Goal: Task Accomplishment & Management: Use online tool/utility

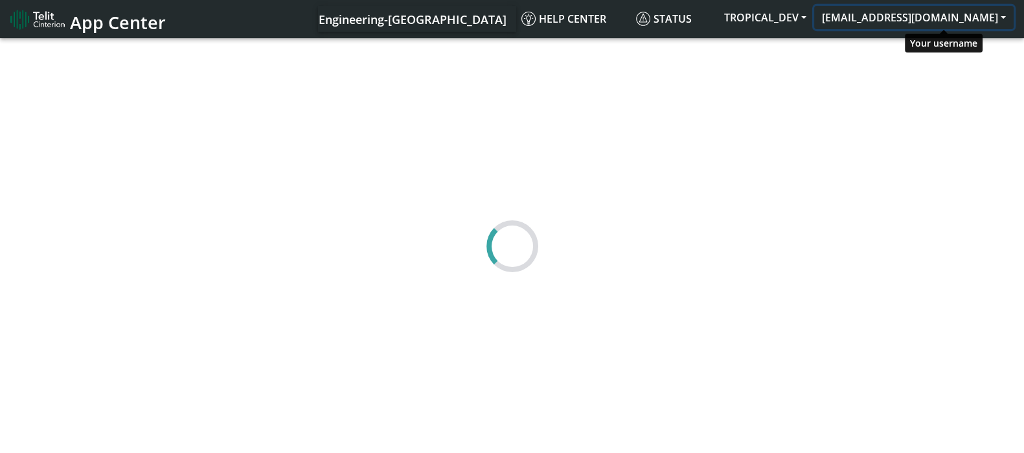
click at [977, 21] on button "[EMAIL_ADDRESS][DOMAIN_NAME]" at bounding box center [914, 17] width 200 height 23
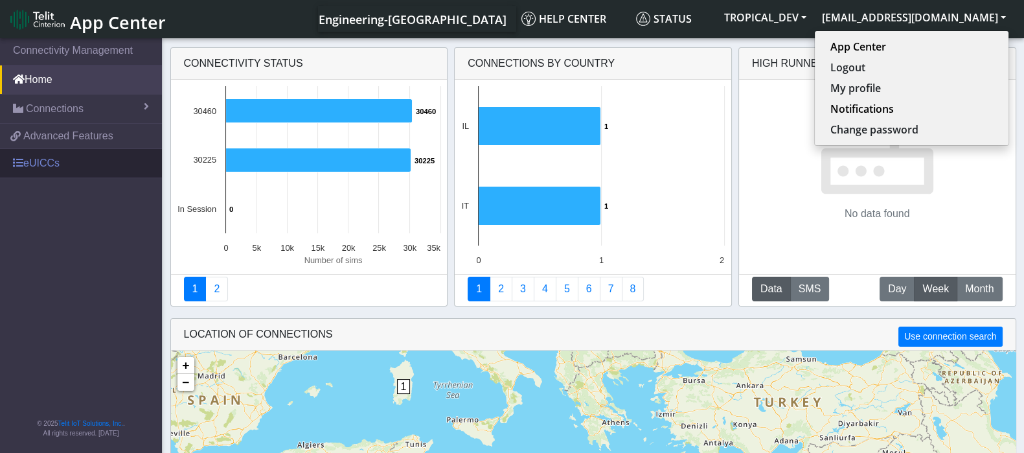
click at [63, 161] on link "eUICCs" at bounding box center [81, 163] width 162 height 29
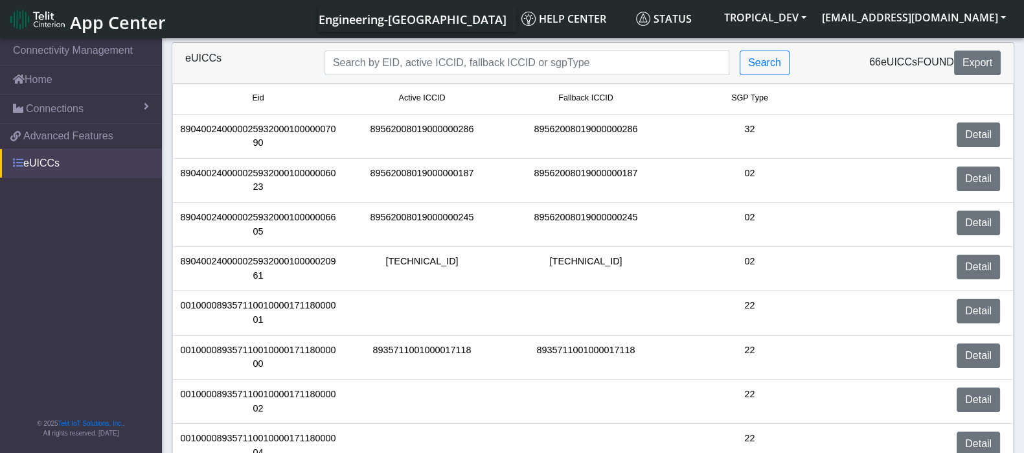
click at [31, 157] on link "eUICCs" at bounding box center [81, 163] width 162 height 29
click at [45, 137] on span "Advanced Features" at bounding box center [68, 136] width 90 height 16
click at [56, 135] on span "Advanced Features" at bounding box center [68, 136] width 90 height 16
click at [45, 81] on link "Home" at bounding box center [81, 79] width 162 height 29
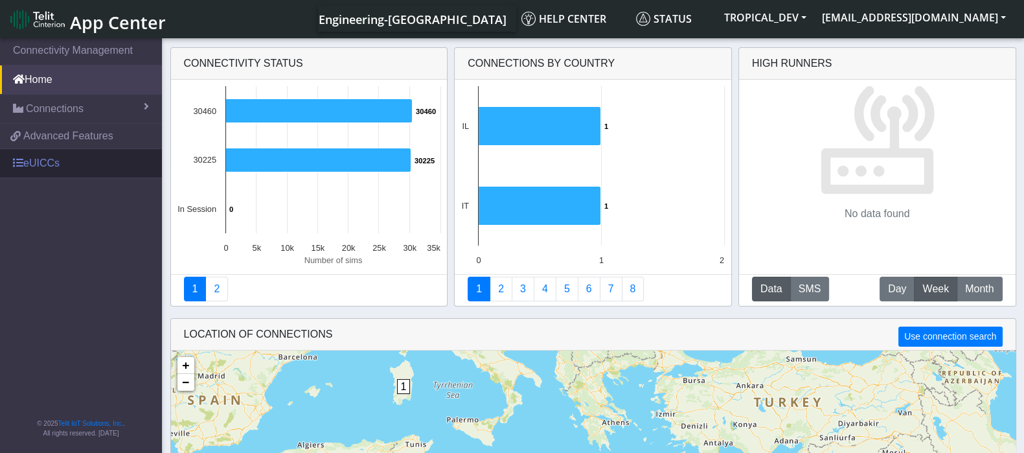
click at [40, 154] on link "eUICCs" at bounding box center [81, 163] width 162 height 29
click at [38, 167] on link "eUICCs" at bounding box center [81, 163] width 162 height 29
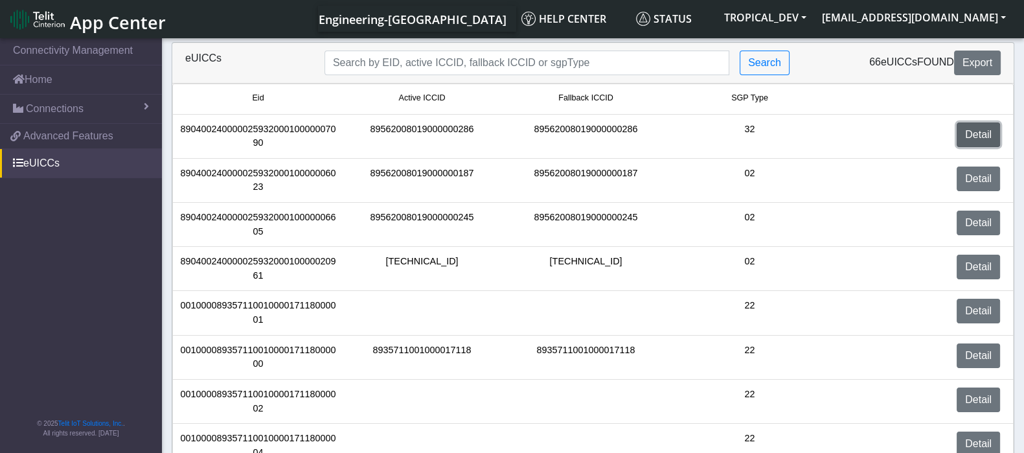
click at [977, 127] on link "Detail" at bounding box center [978, 134] width 43 height 25
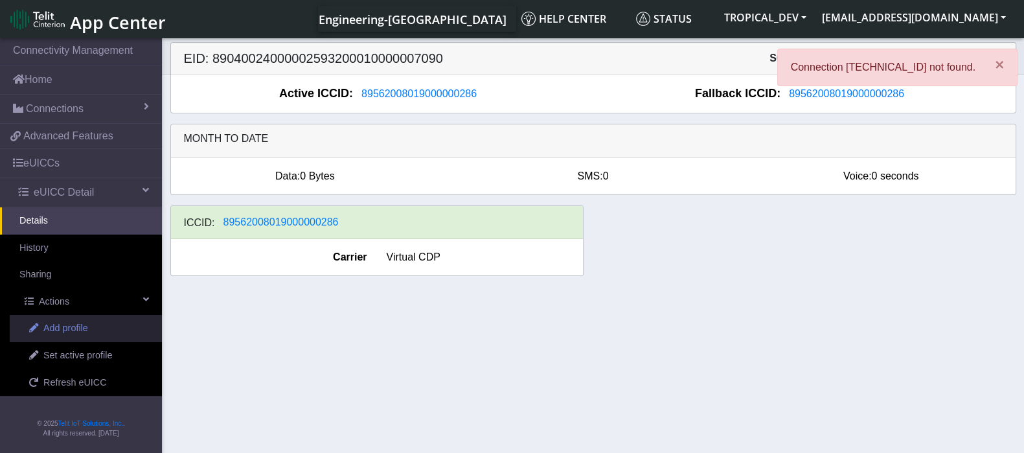
click at [75, 330] on span "Add profile" at bounding box center [65, 328] width 45 height 14
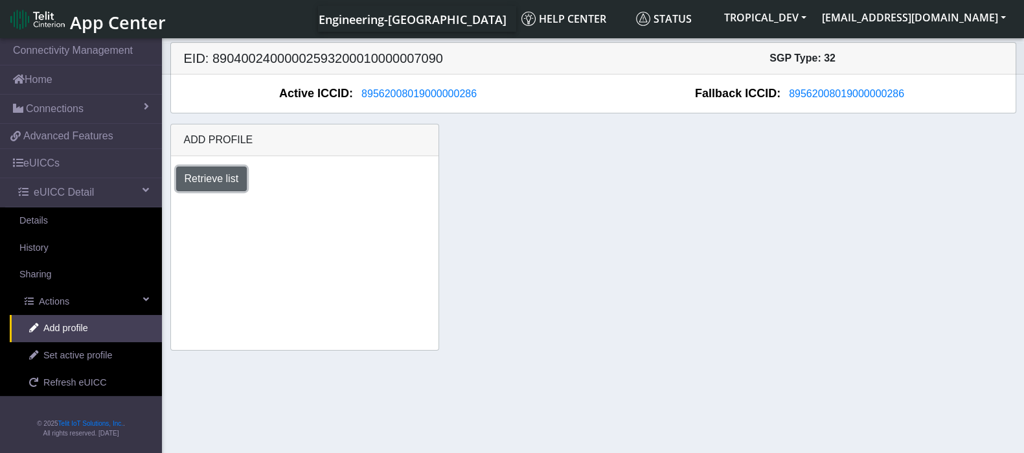
click at [227, 183] on button "Retrieve list" at bounding box center [211, 179] width 71 height 25
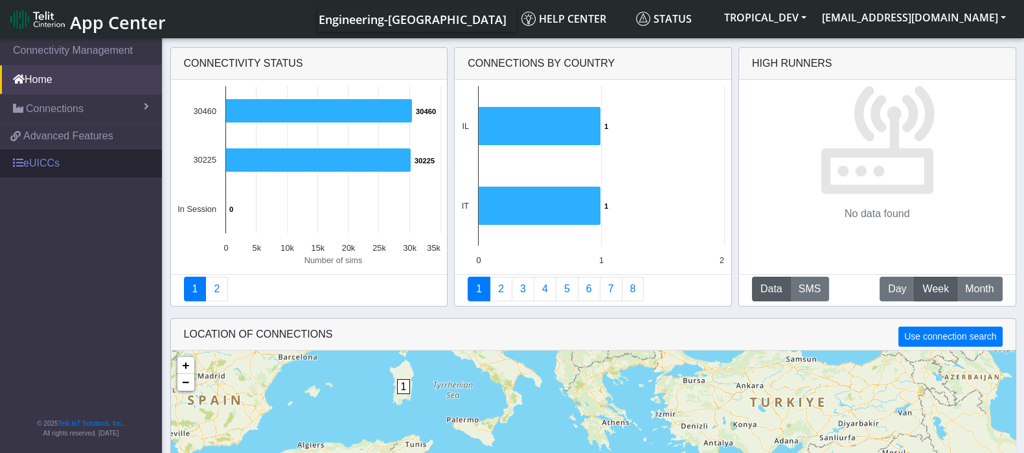
click at [29, 166] on link "eUICCs" at bounding box center [81, 163] width 162 height 29
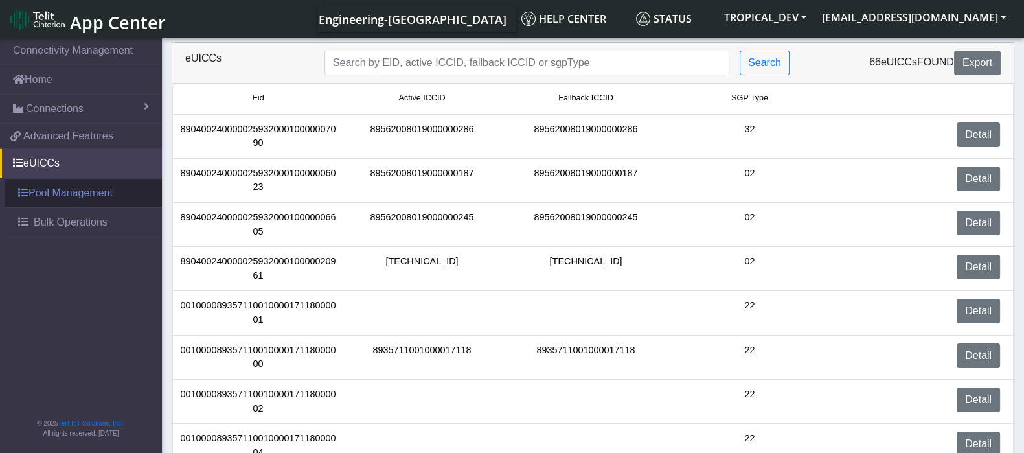
click at [64, 192] on link "Pool Management" at bounding box center [83, 193] width 157 height 29
